Goal: Information Seeking & Learning: Learn about a topic

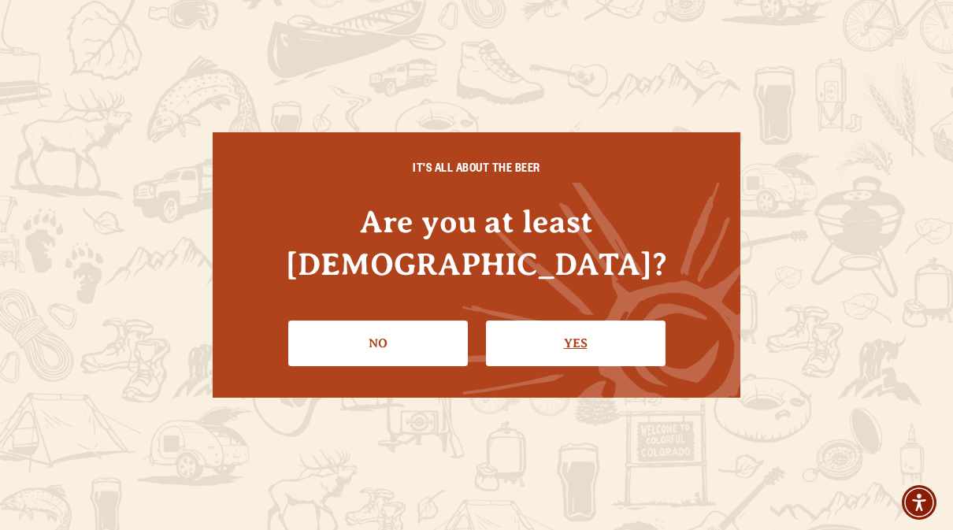
click at [581, 321] on link "Yes" at bounding box center [576, 344] width 180 height 46
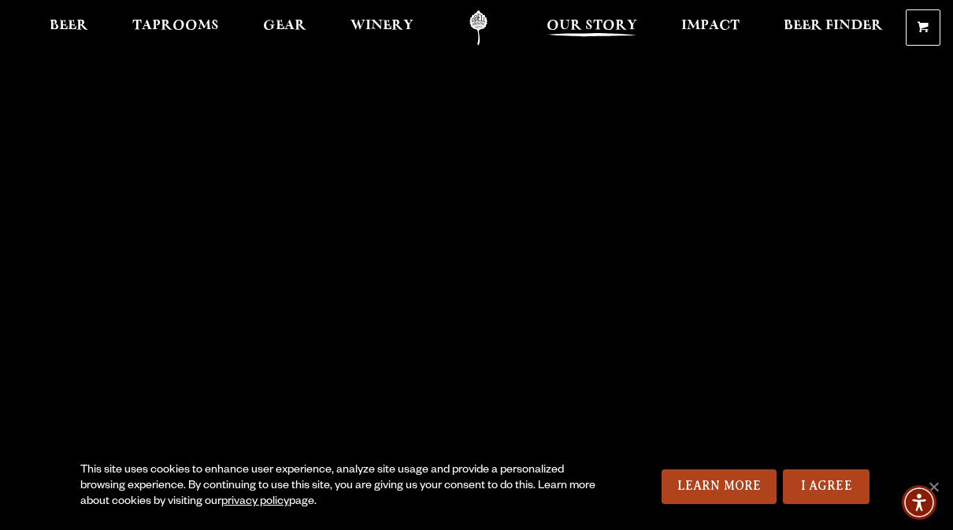
click at [611, 29] on span "Our Story" at bounding box center [592, 26] width 91 height 13
click at [71, 28] on span "Beer" at bounding box center [69, 26] width 39 height 13
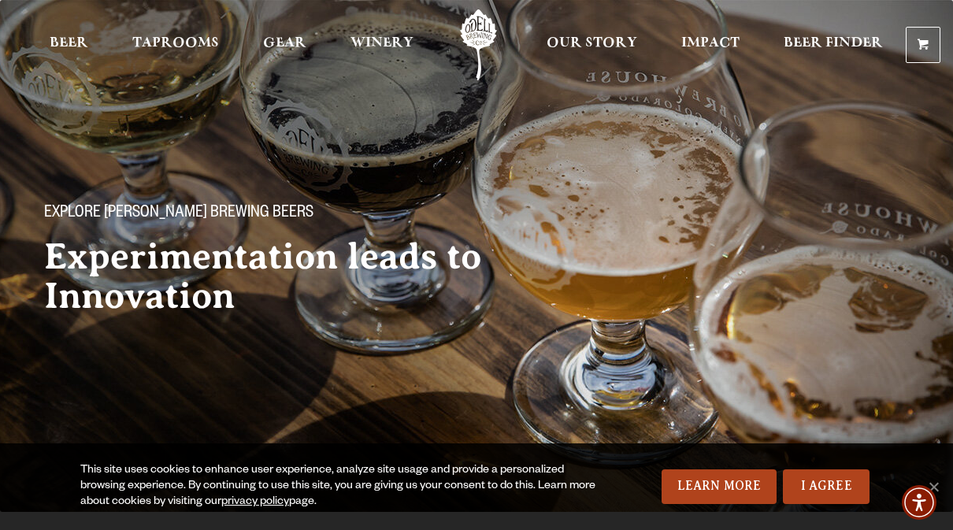
click at [483, 28] on link "Odell Home" at bounding box center [478, 44] width 59 height 71
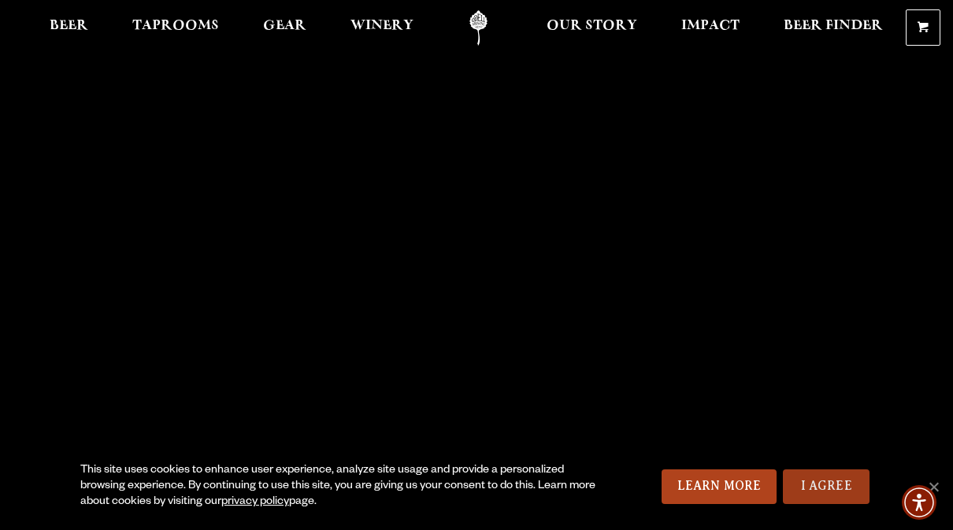
click at [815, 490] on link "I Agree" at bounding box center [826, 487] width 87 height 35
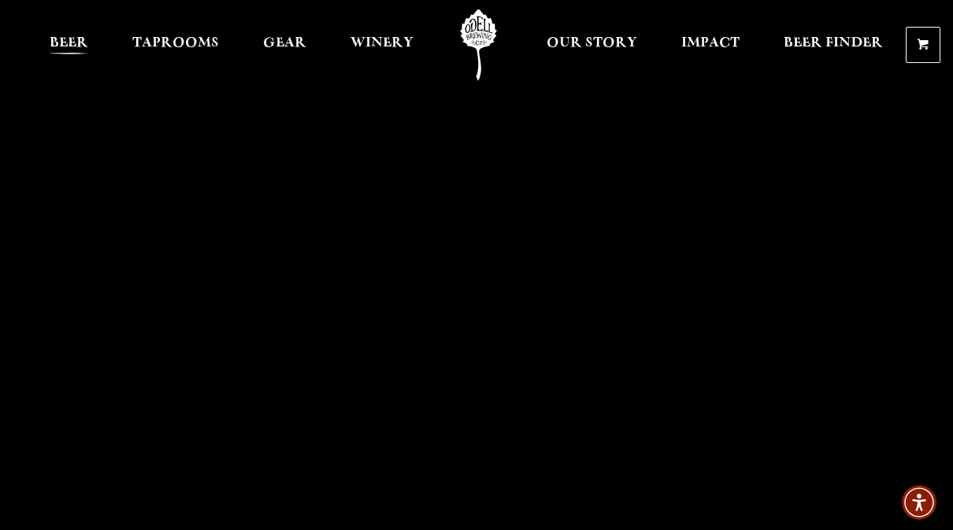
click at [72, 37] on span "Beer" at bounding box center [69, 43] width 39 height 13
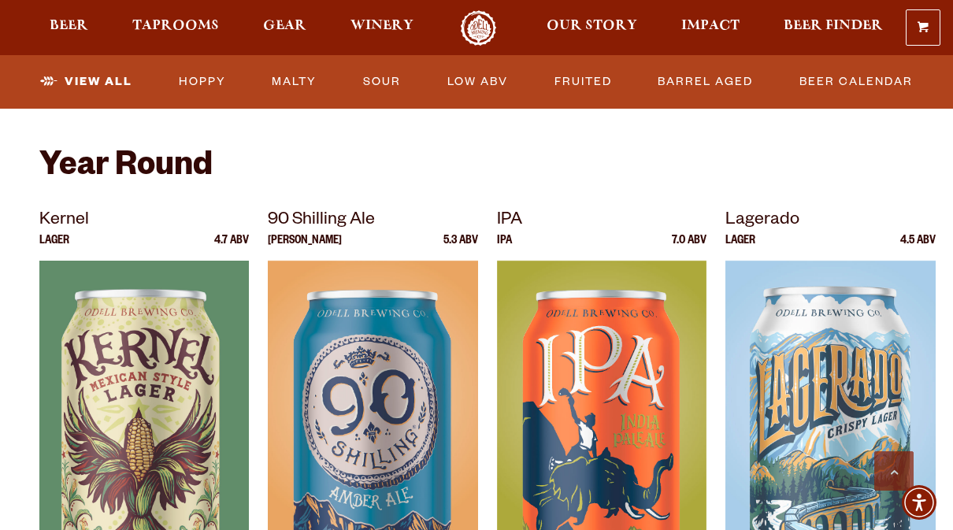
scroll to position [578, 0]
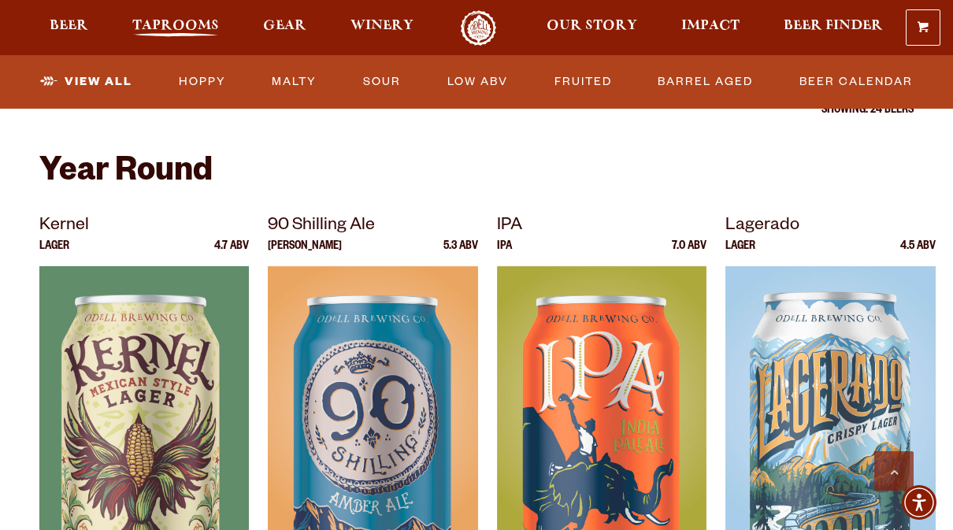
click at [164, 31] on span "Taprooms" at bounding box center [175, 26] width 87 height 13
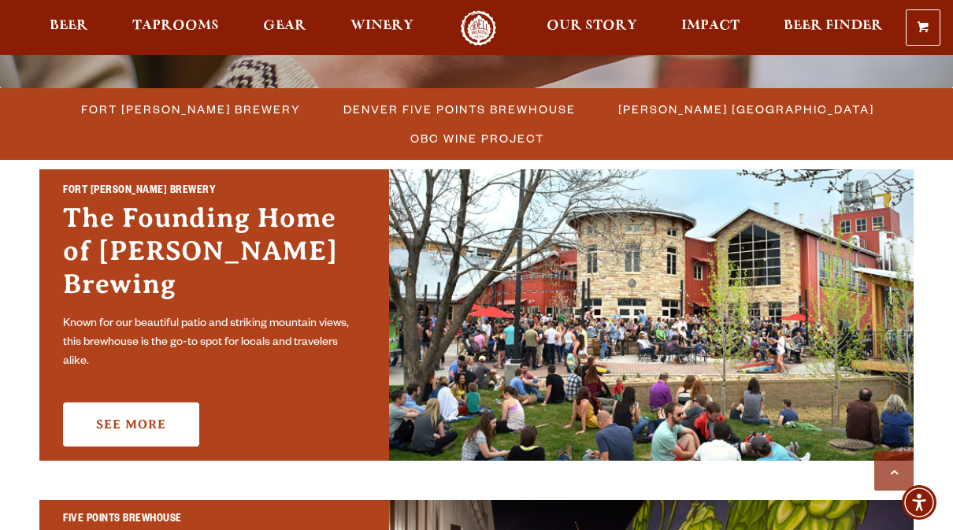
scroll to position [425, 0]
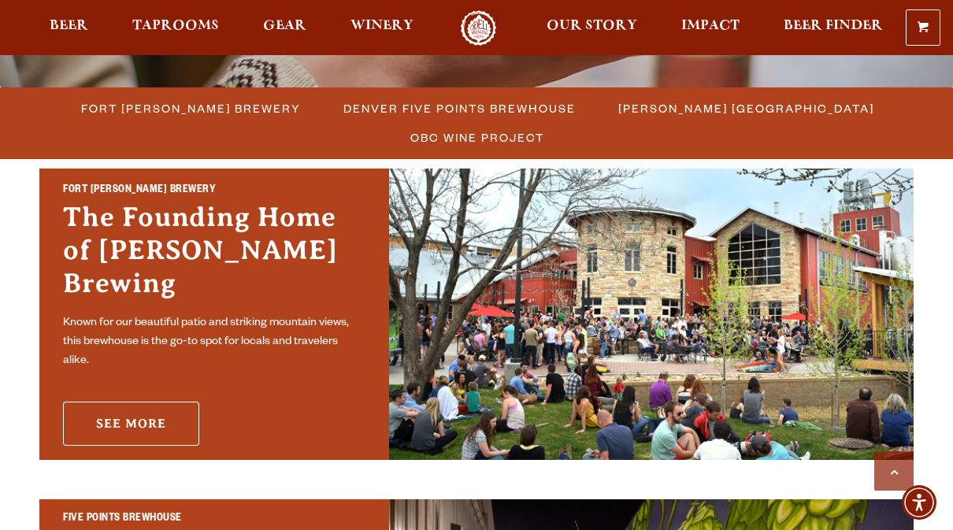
click at [180, 402] on link "See More" at bounding box center [131, 424] width 136 height 44
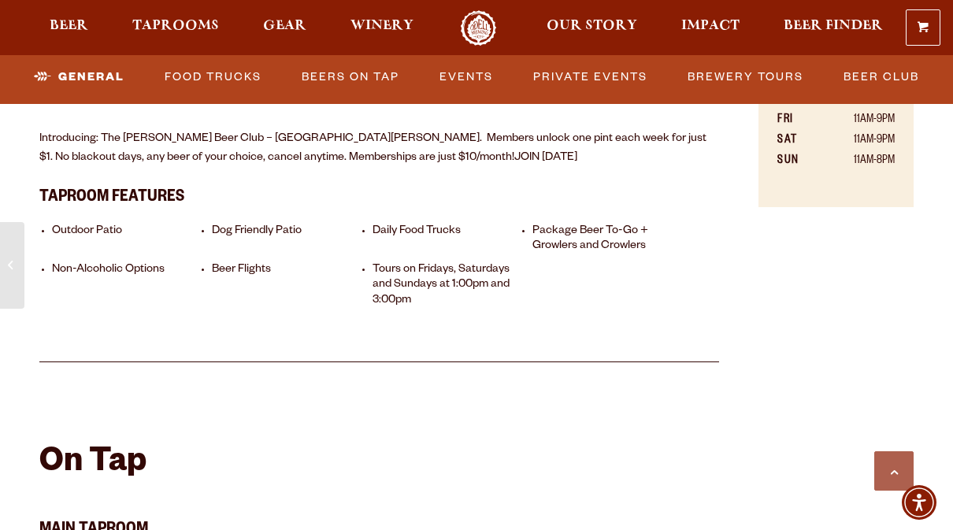
scroll to position [1056, 0]
click at [396, 299] on li "Tours on Fridays, Saturdays and Sundays at 1:00pm and 3:00pm" at bounding box center [450, 285] width 154 height 46
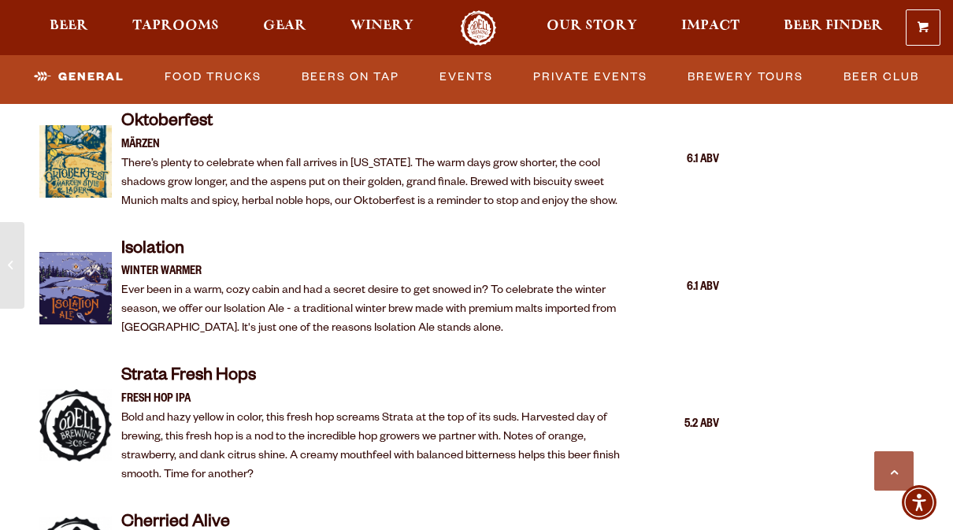
scroll to position [3067, 0]
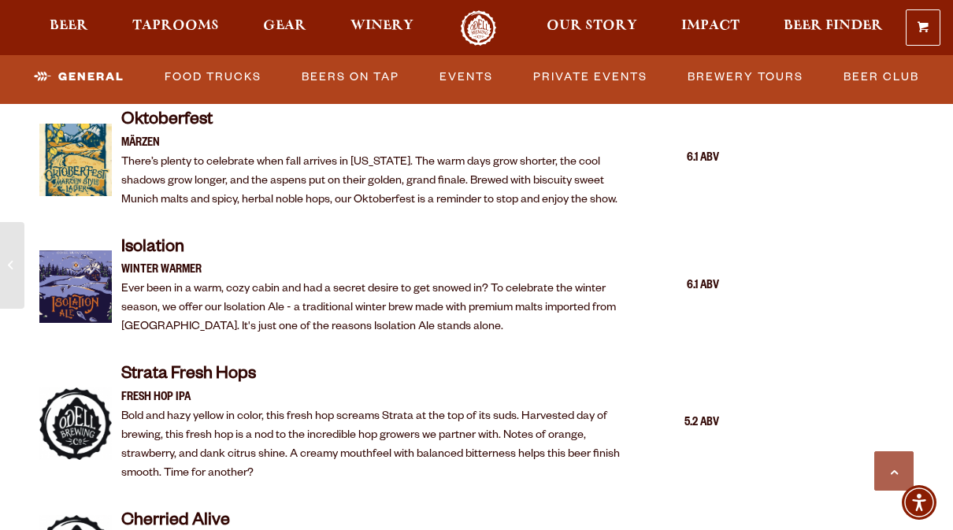
click at [158, 240] on h4 "Isolation" at bounding box center [376, 249] width 510 height 25
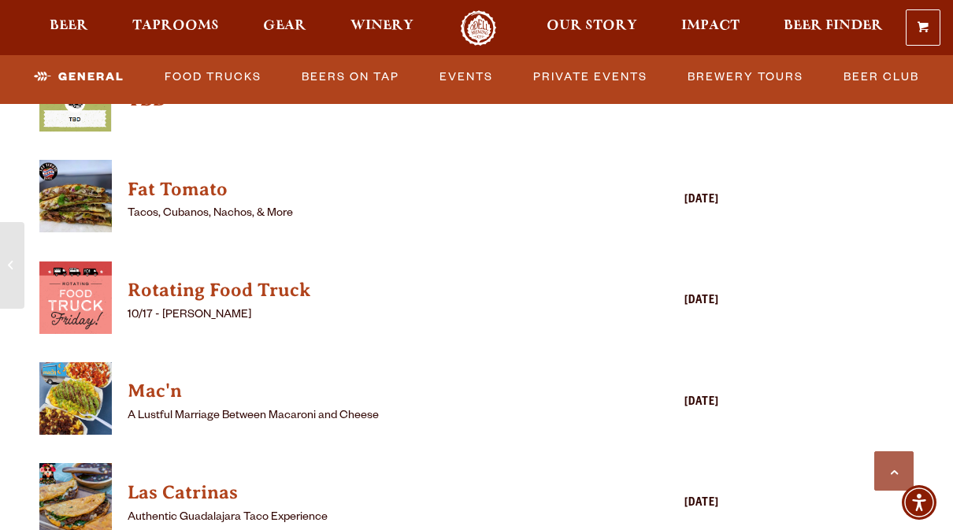
scroll to position [4163, 0]
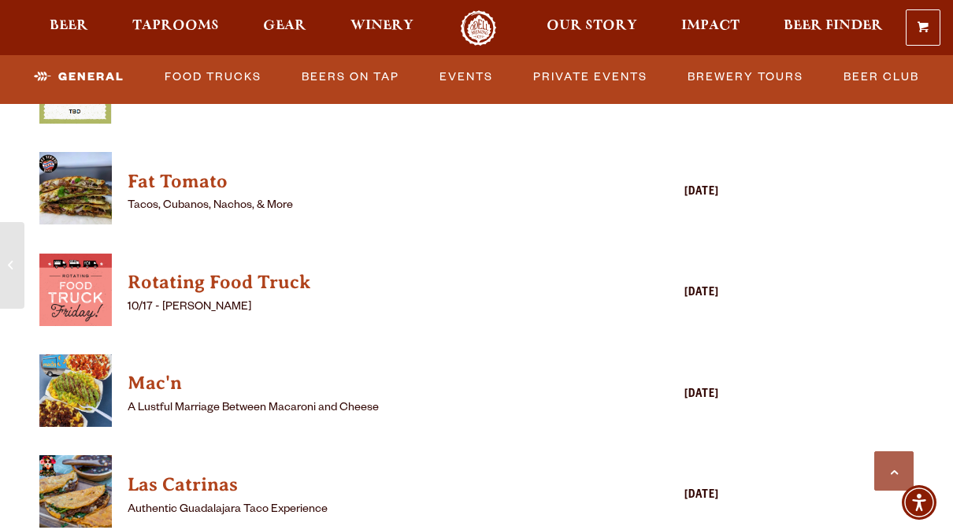
click at [293, 501] on p "Authentic Guadalajara Taco Experience" at bounding box center [357, 510] width 458 height 19
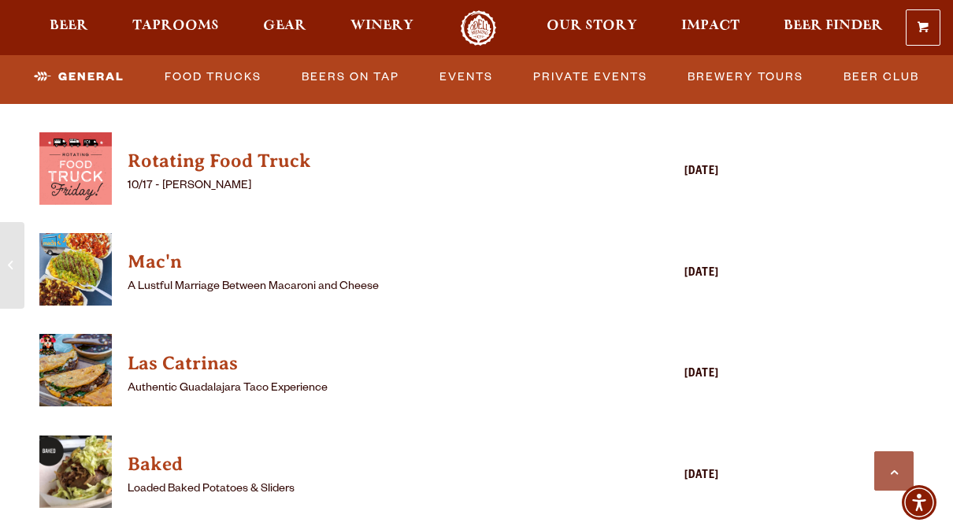
scroll to position [4285, 0]
click at [227, 480] on p "Loaded Baked Potatoes & Sliders" at bounding box center [357, 489] width 458 height 19
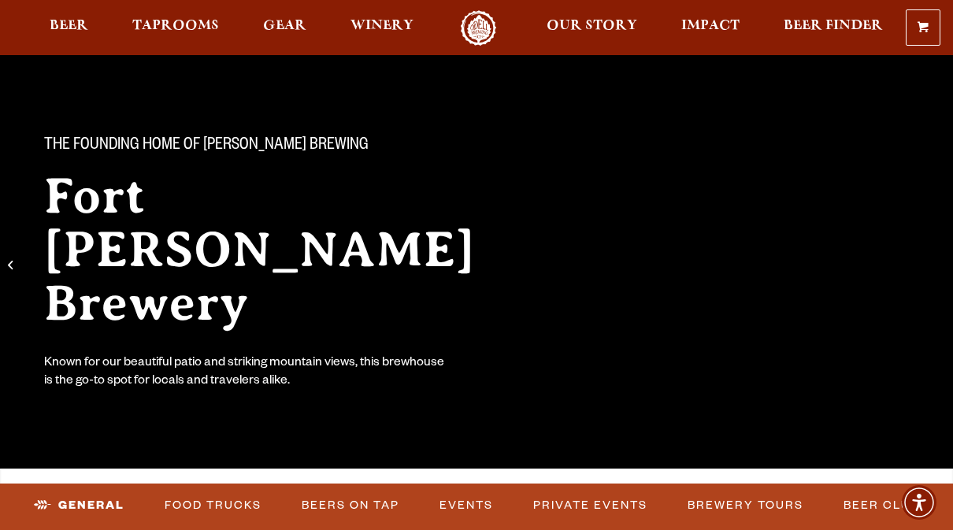
scroll to position [0, 0]
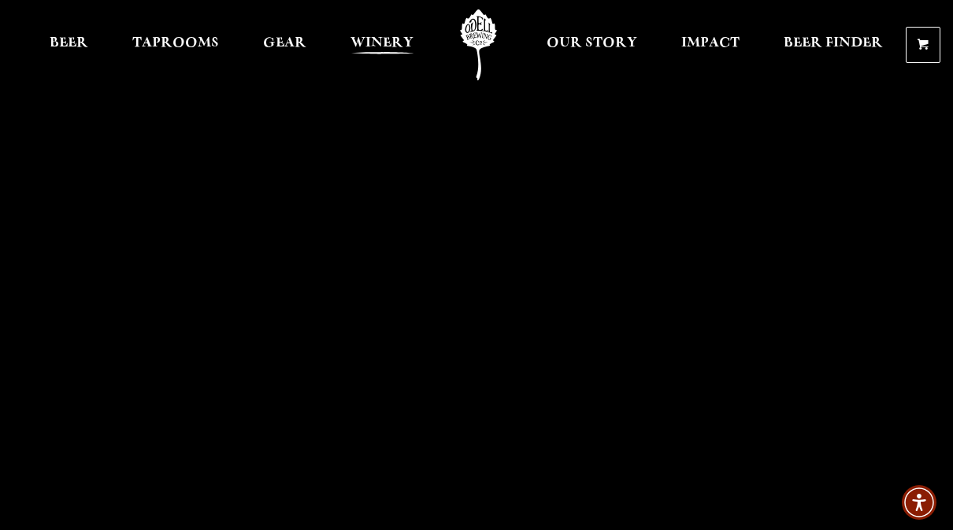
click at [394, 50] on span "Winery" at bounding box center [382, 43] width 63 height 13
click at [289, 47] on span "Gear" at bounding box center [284, 43] width 43 height 13
drag, startPoint x: 303, startPoint y: 65, endPoint x: 202, endPoint y: 43, distance: 103.1
click at [202, 43] on span "Taprooms" at bounding box center [175, 43] width 87 height 13
click at [202, 44] on span "Taprooms" at bounding box center [175, 43] width 87 height 13
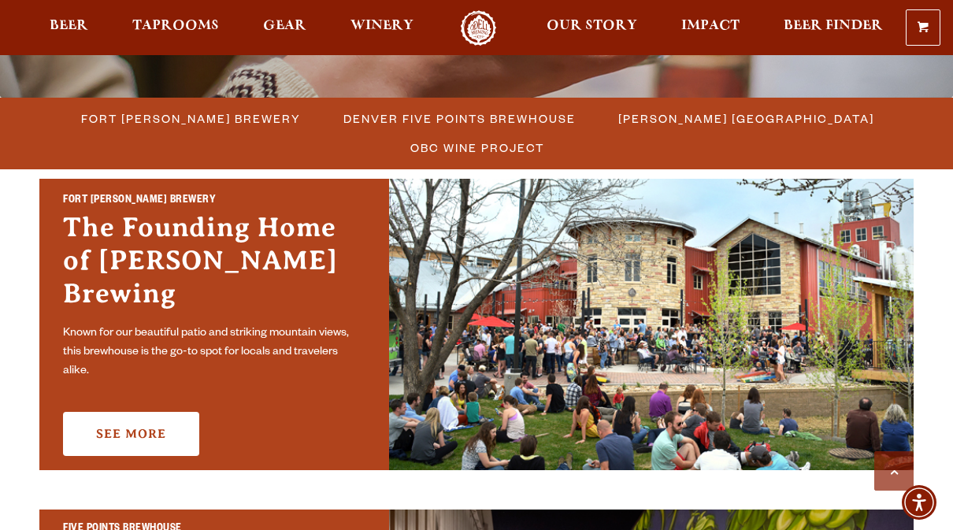
scroll to position [421, 0]
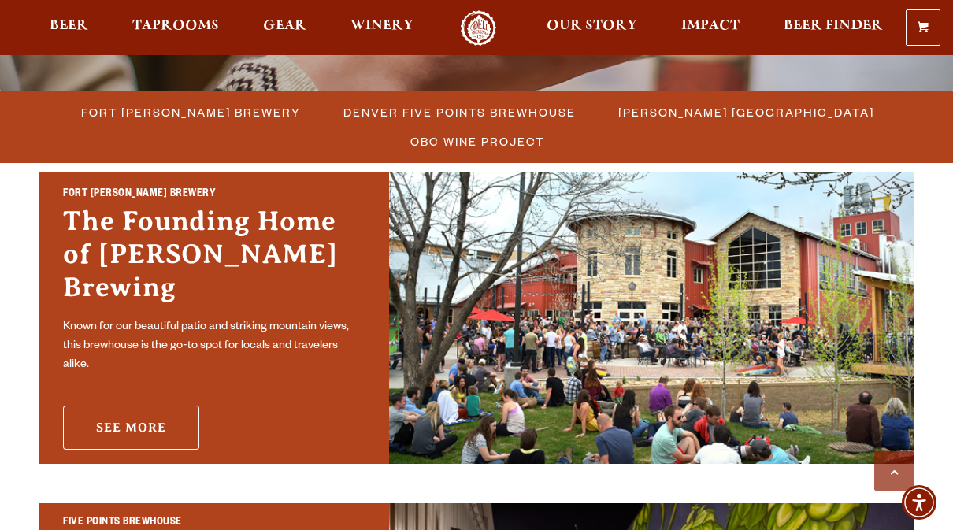
click at [173, 406] on link "See More" at bounding box center [131, 428] width 136 height 44
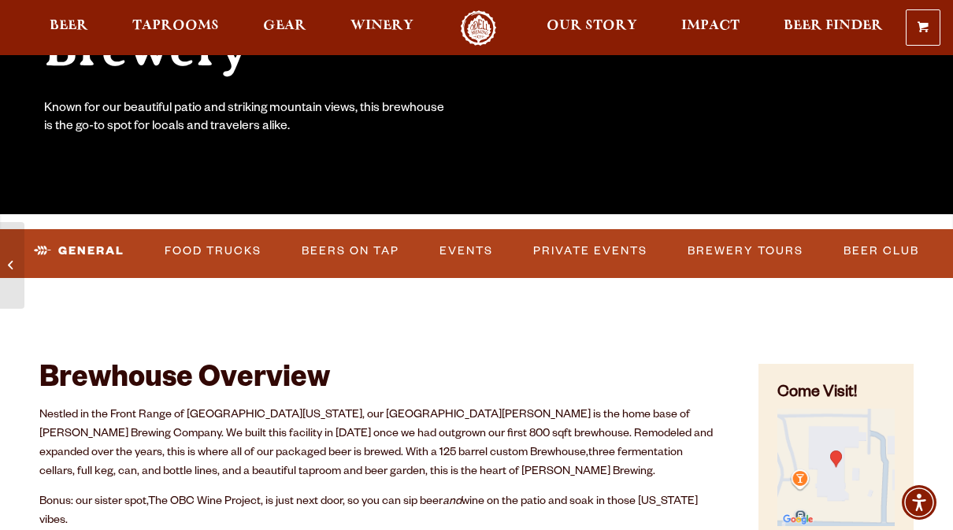
scroll to position [326, 0]
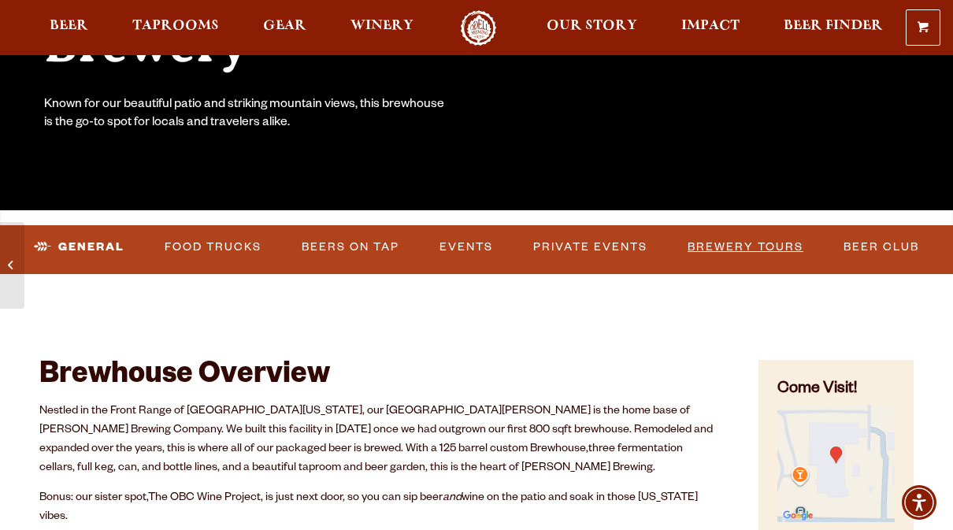
click at [726, 249] on link "Brewery Tours" at bounding box center [745, 247] width 128 height 36
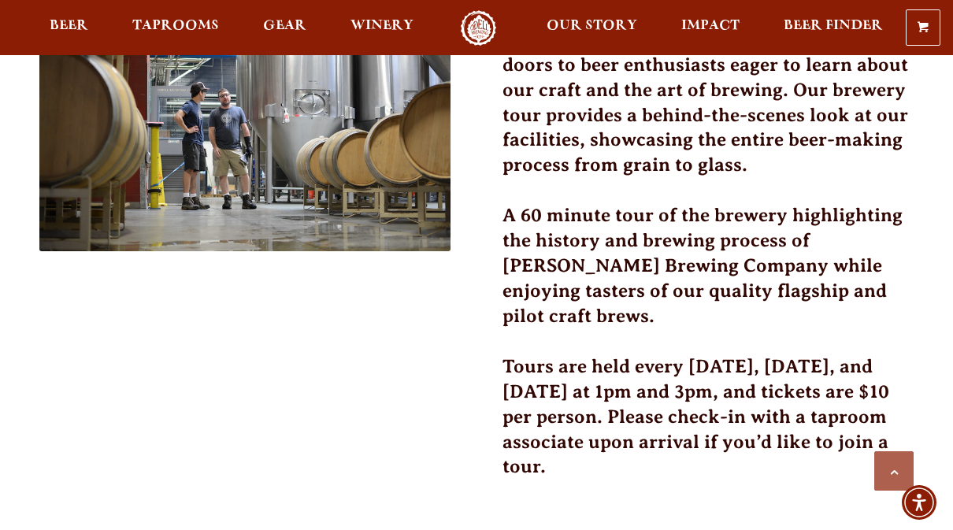
scroll to position [577, 0]
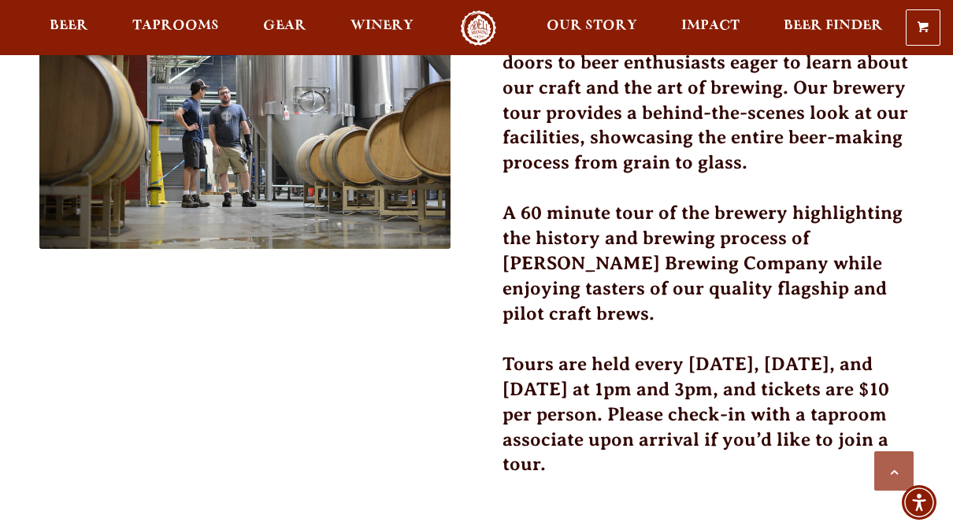
click at [592, 399] on h3 "Tours are held every [DATE], [DATE], and [DATE] at 1pm and 3pm, and tickets are…" at bounding box center [708, 424] width 411 height 145
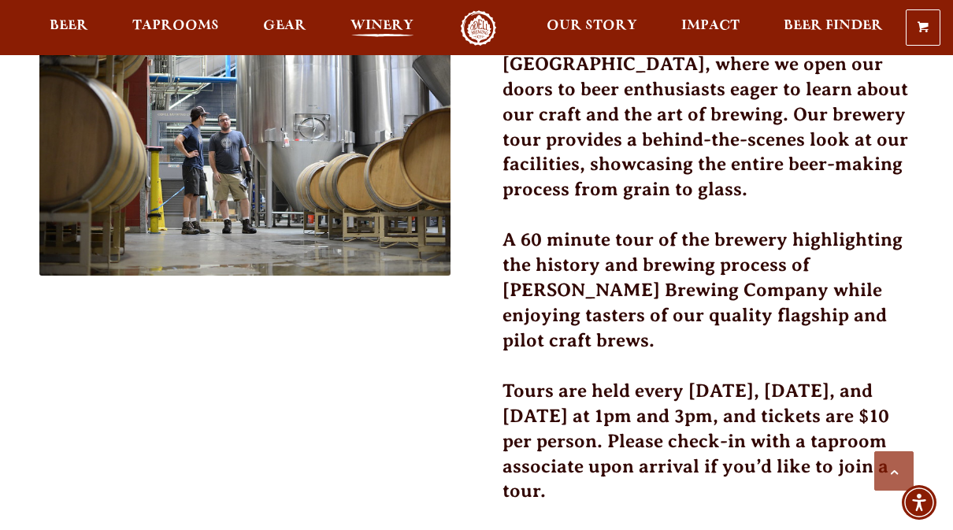
scroll to position [539, 0]
